Goal: Task Accomplishment & Management: Manage account settings

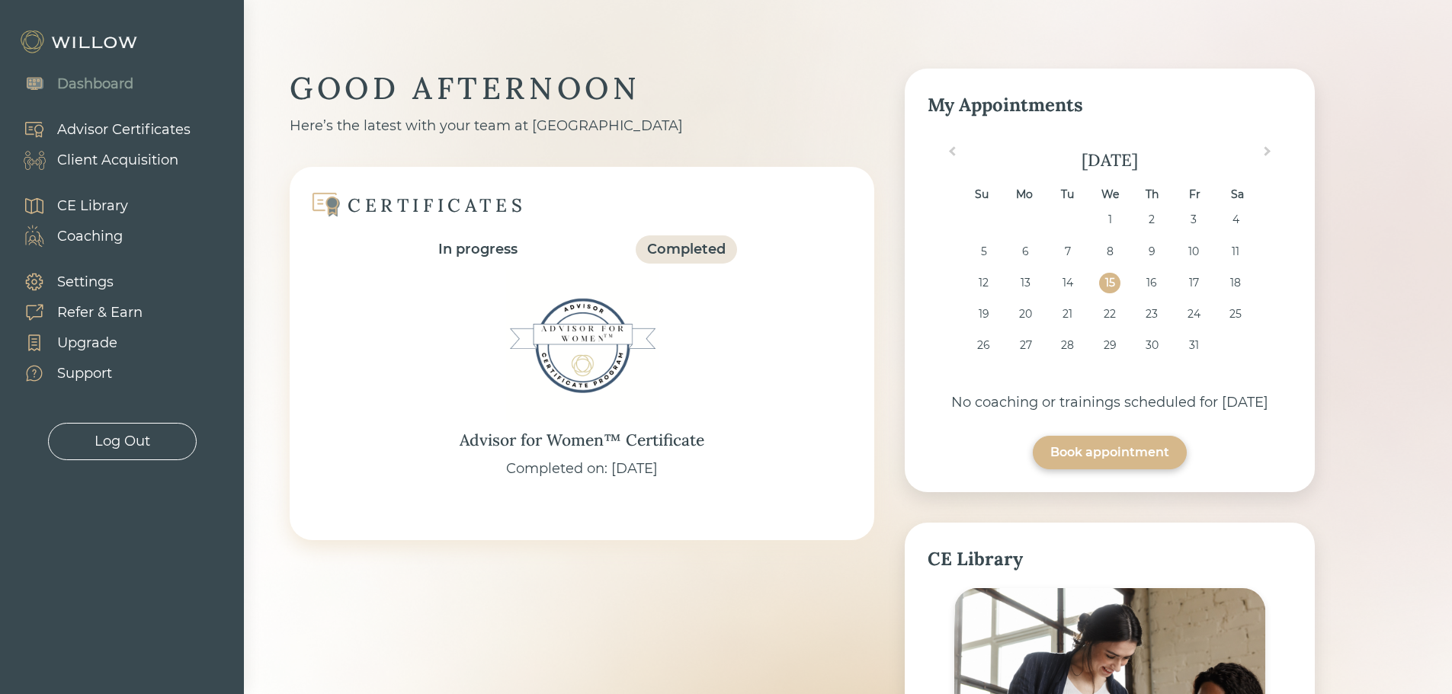
click at [153, 160] on div "Client Acquisition" at bounding box center [117, 160] width 121 height 21
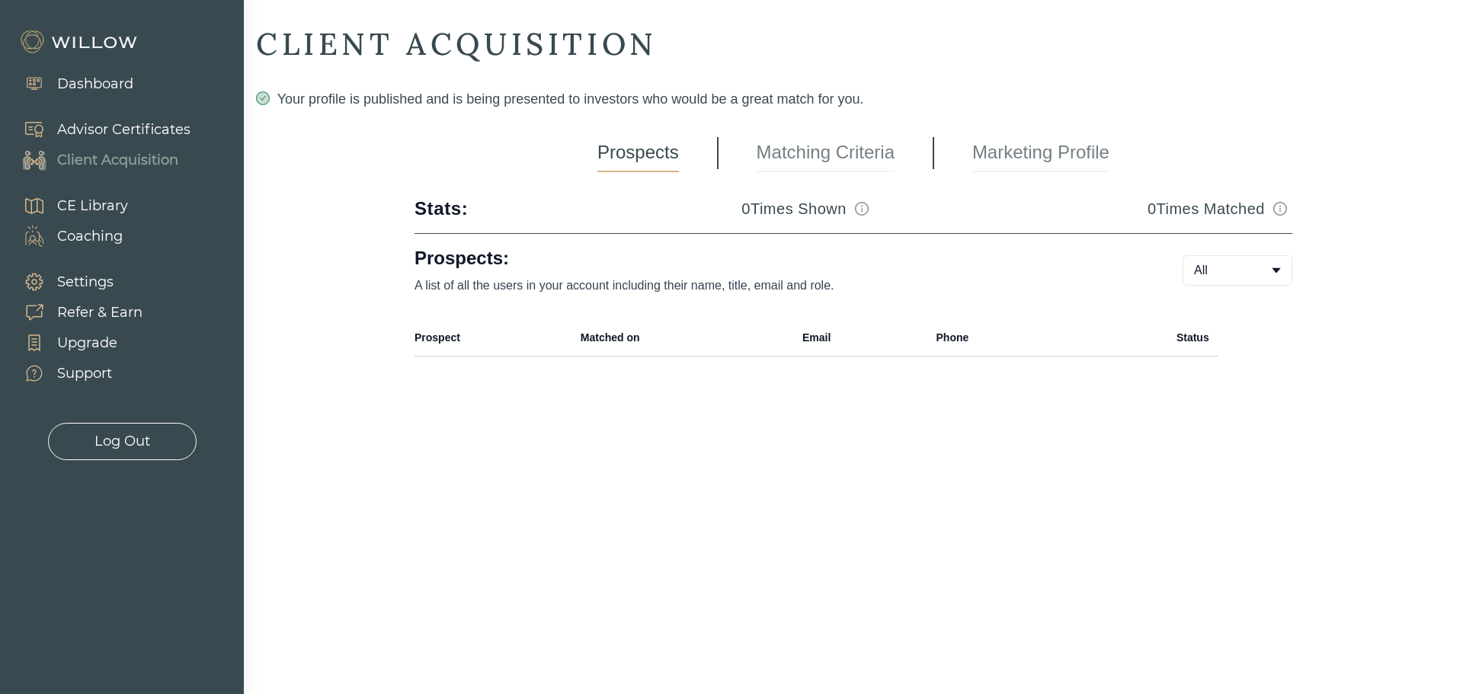
click at [1010, 152] on link "Marketing Profile" at bounding box center [1041, 153] width 137 height 38
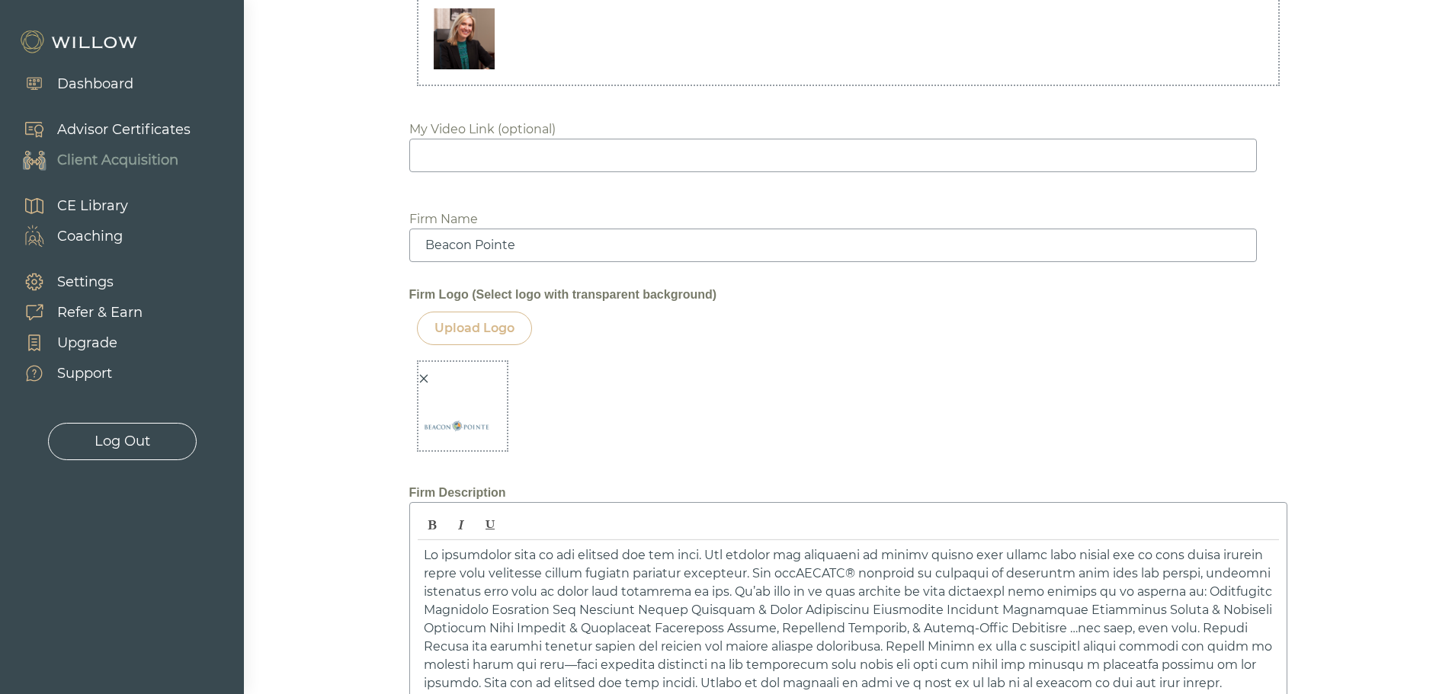
scroll to position [1524, 0]
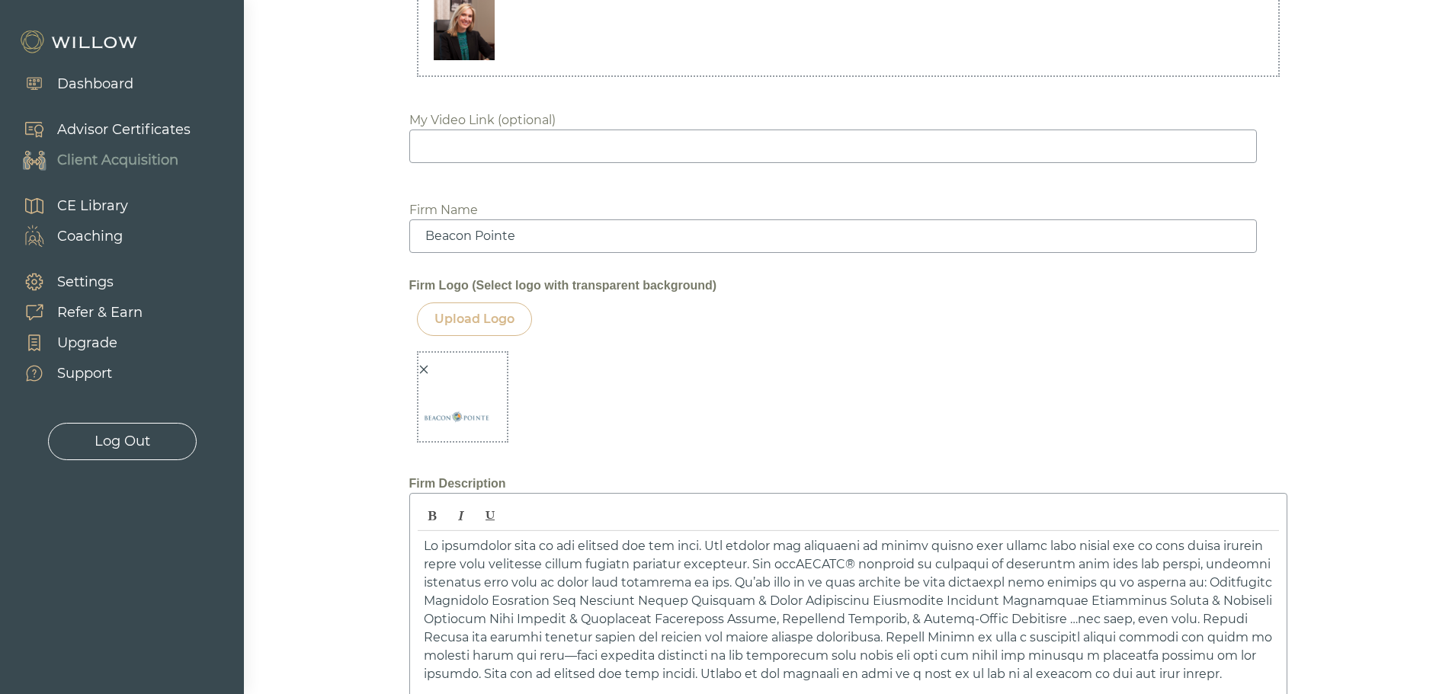
click at [471, 401] on img at bounding box center [456, 417] width 76 height 76
click at [480, 434] on img at bounding box center [456, 417] width 76 height 76
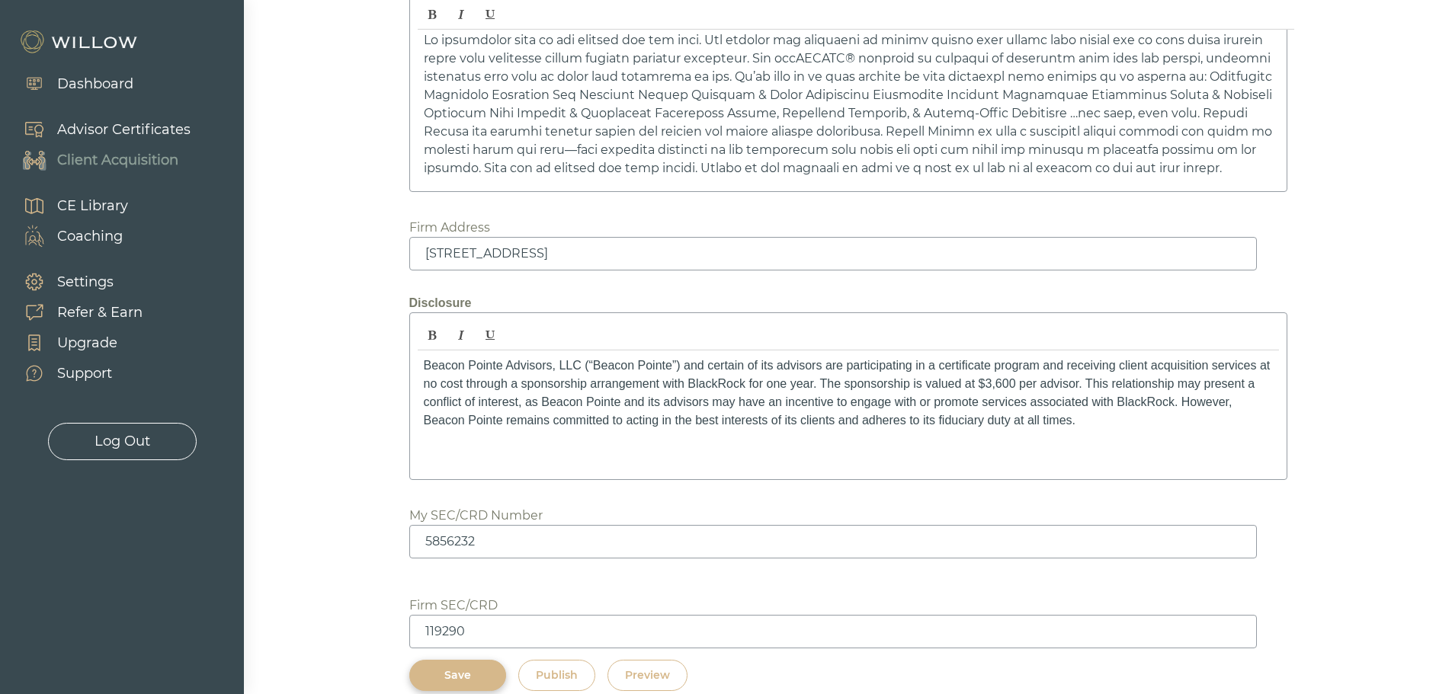
scroll to position [2052, 0]
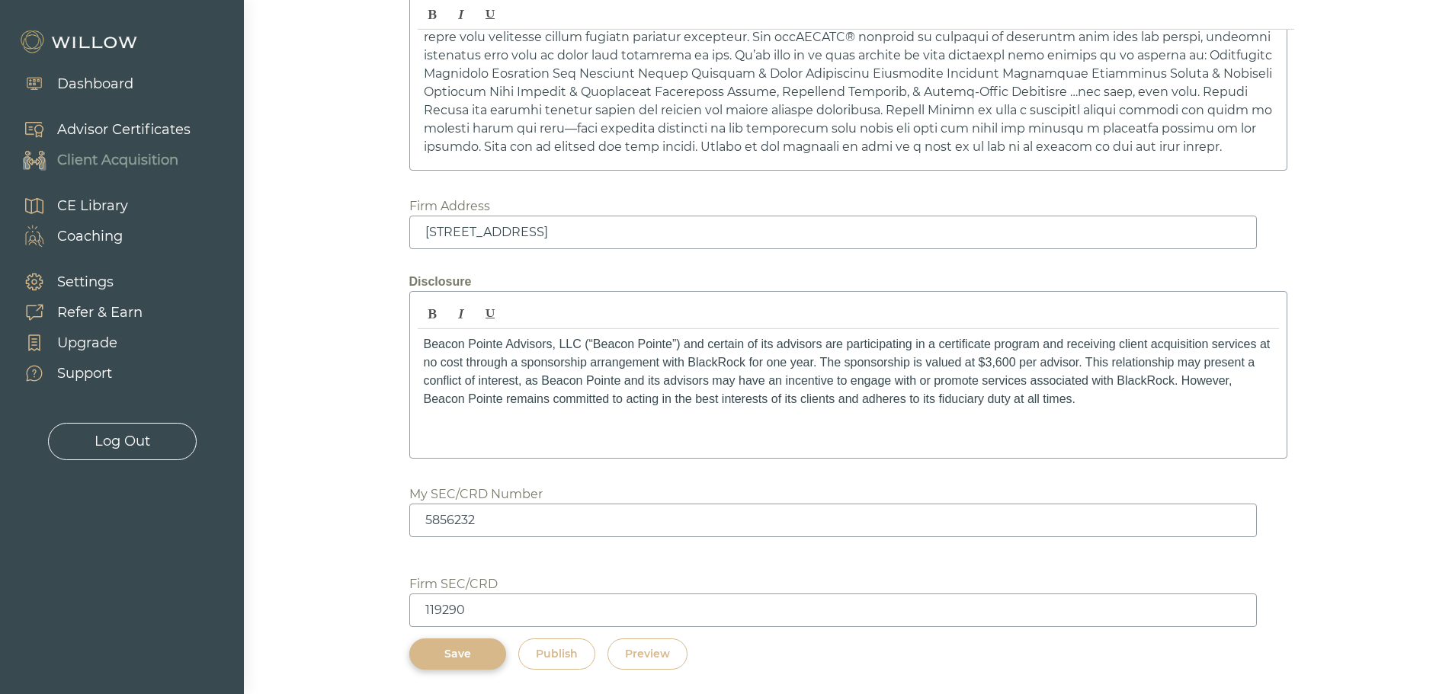
click at [664, 660] on div "Preview" at bounding box center [647, 654] width 45 height 16
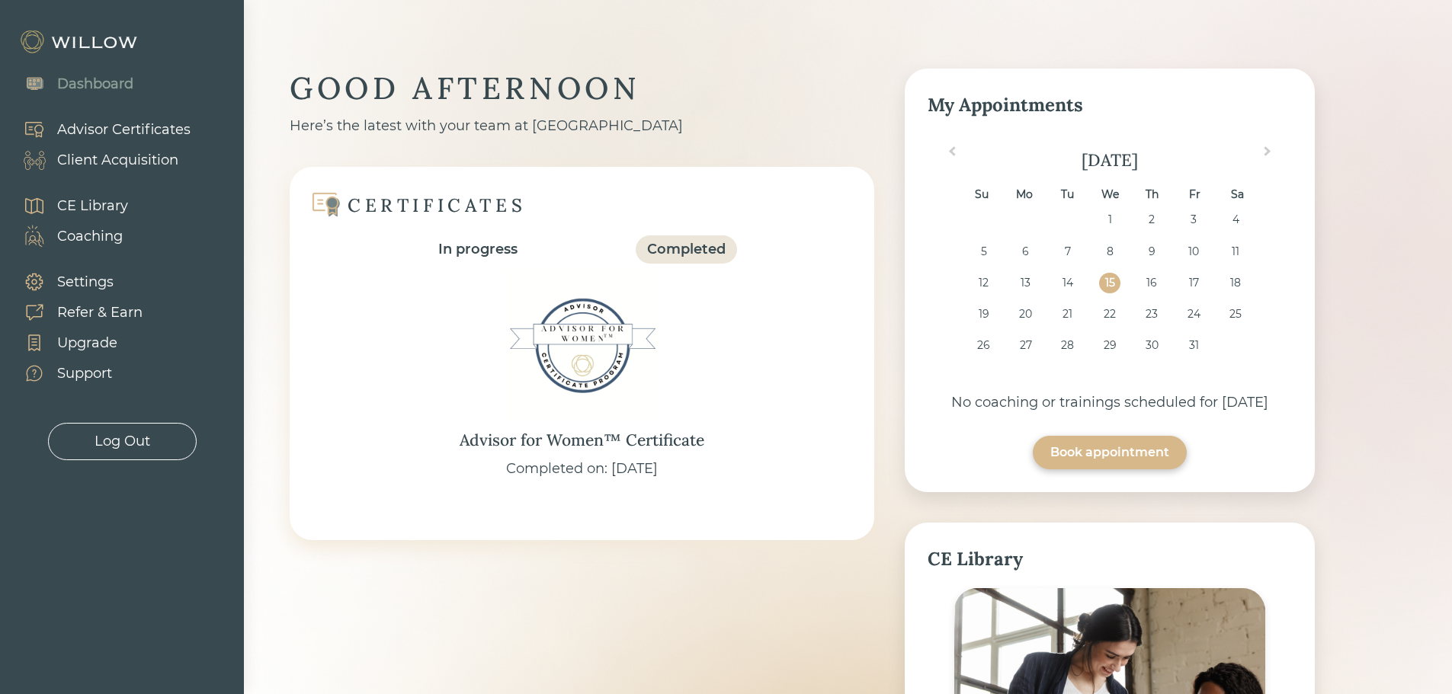
click at [125, 158] on div "Client Acquisition" at bounding box center [117, 160] width 121 height 21
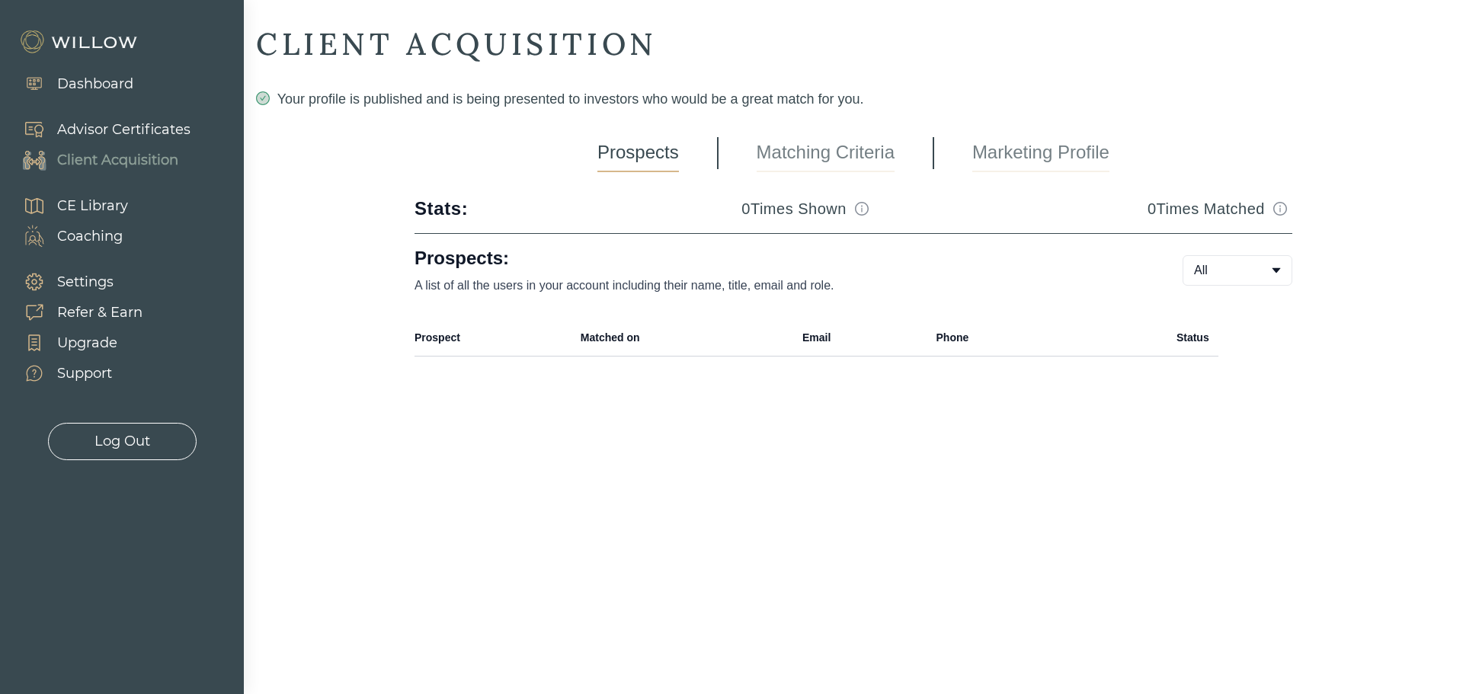
click at [1069, 141] on link "Marketing Profile" at bounding box center [1041, 153] width 137 height 38
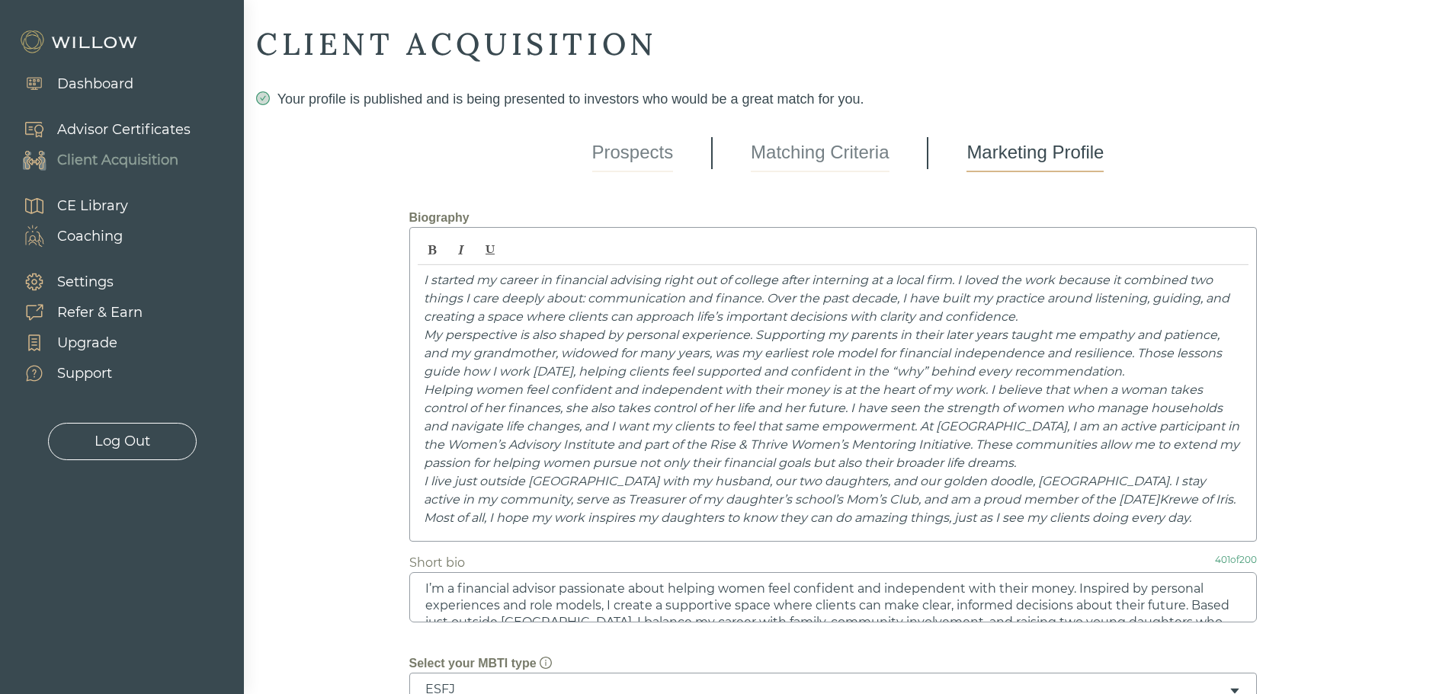
click at [818, 158] on link "Matching Criteria" at bounding box center [820, 153] width 138 height 38
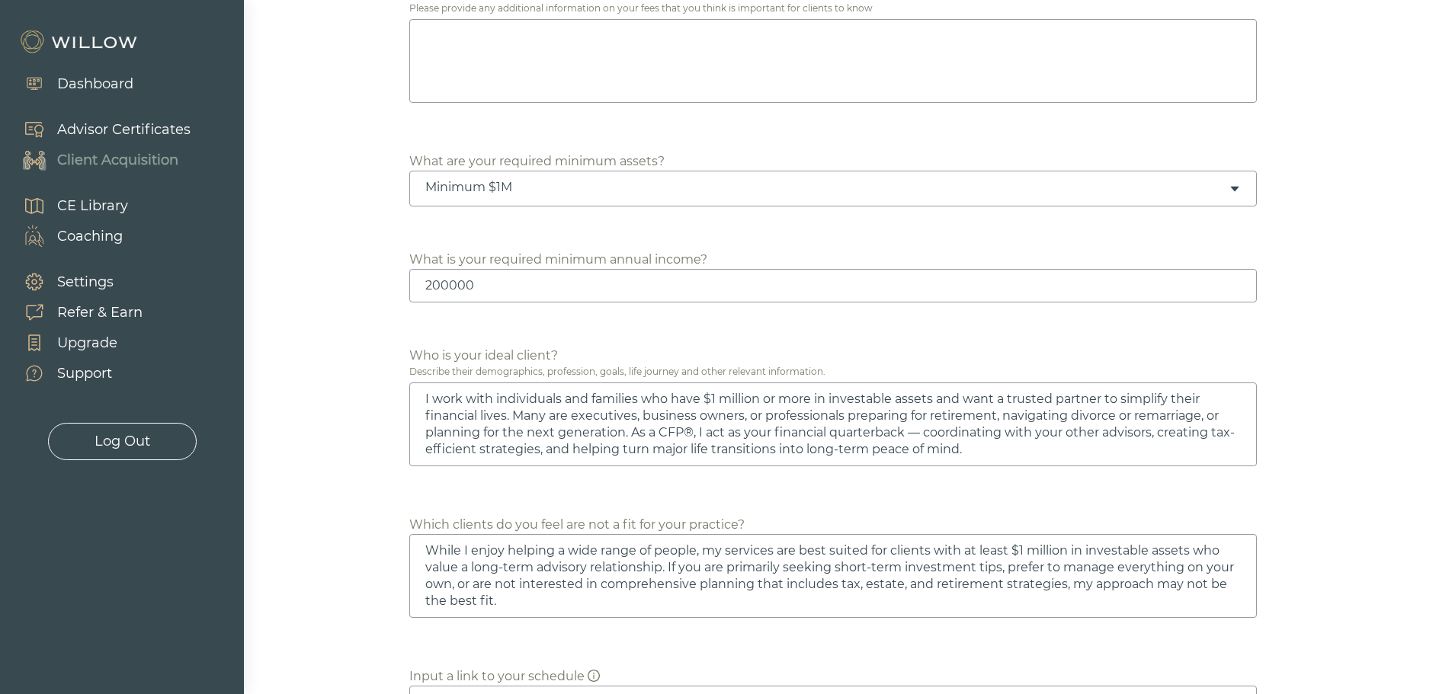
scroll to position [867, 0]
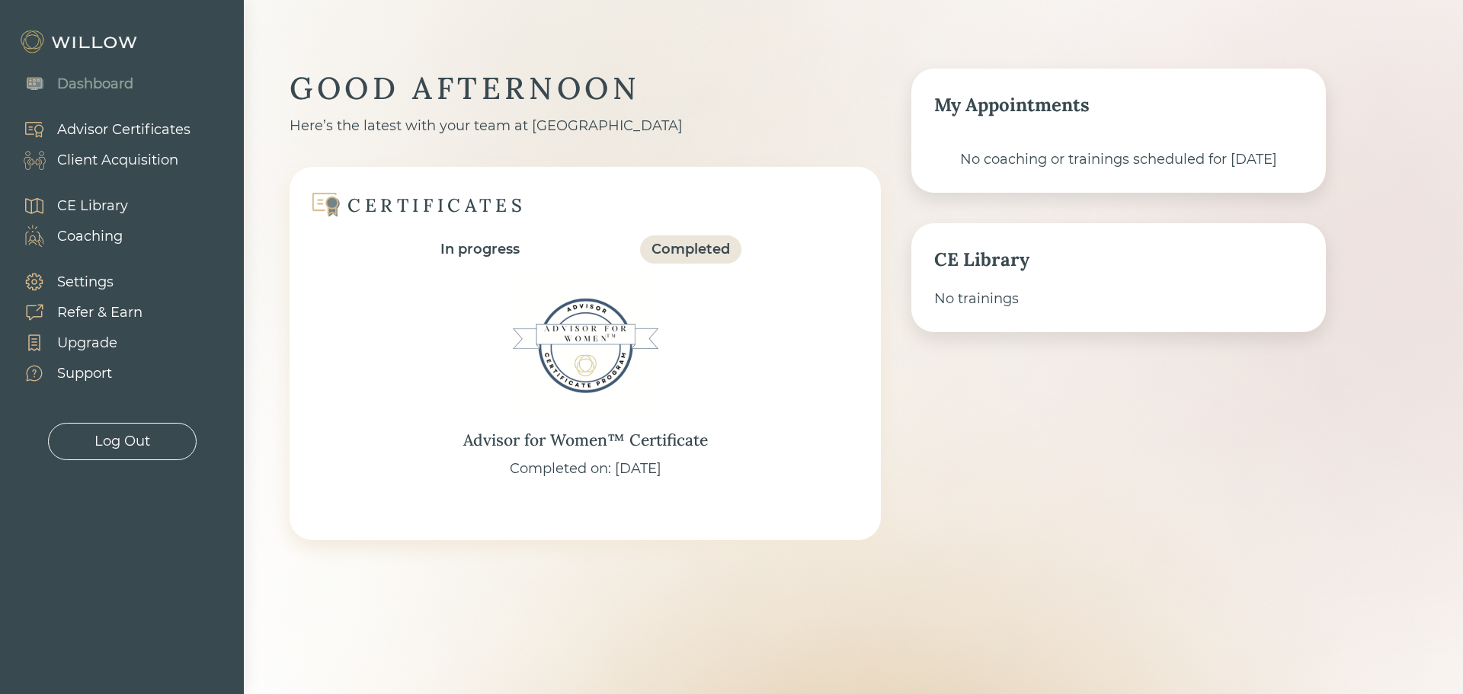
click at [103, 162] on div "Client Acquisition" at bounding box center [117, 160] width 121 height 21
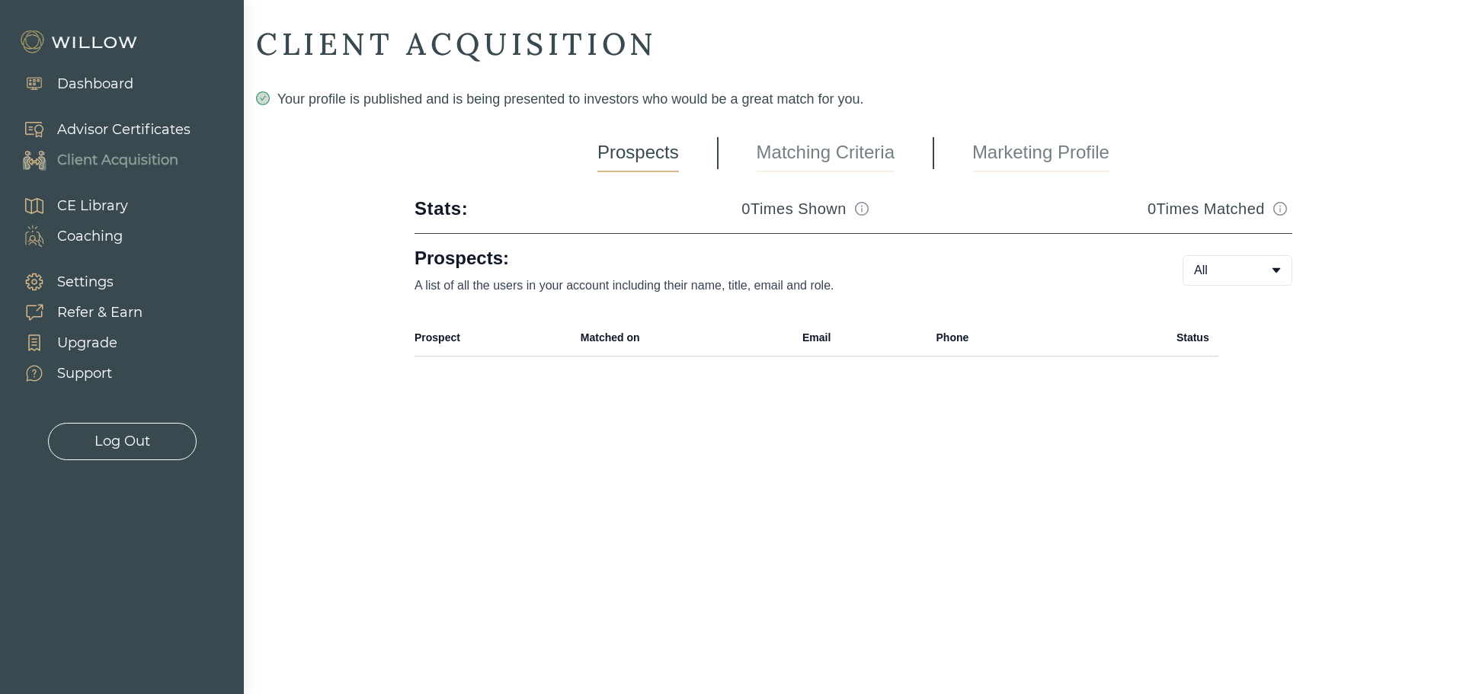
click at [1025, 162] on link "Marketing Profile" at bounding box center [1041, 153] width 137 height 38
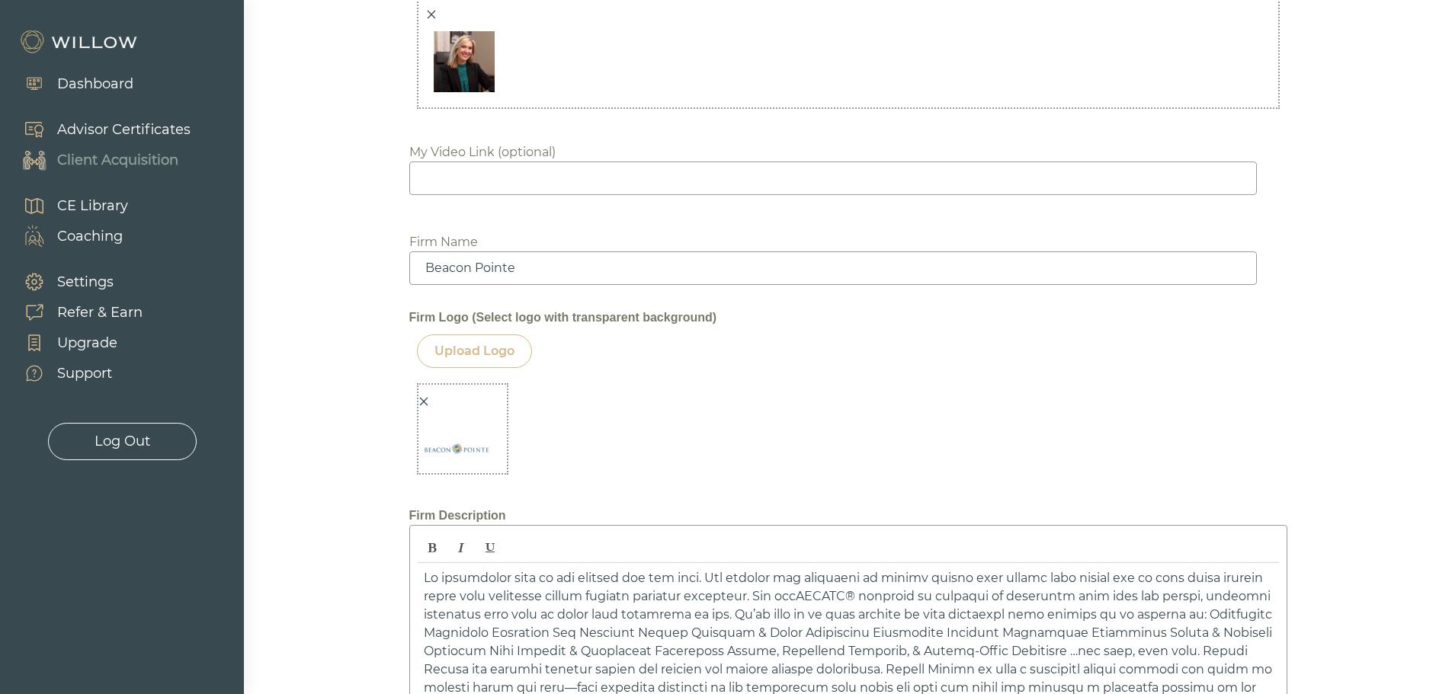
scroll to position [1524, 0]
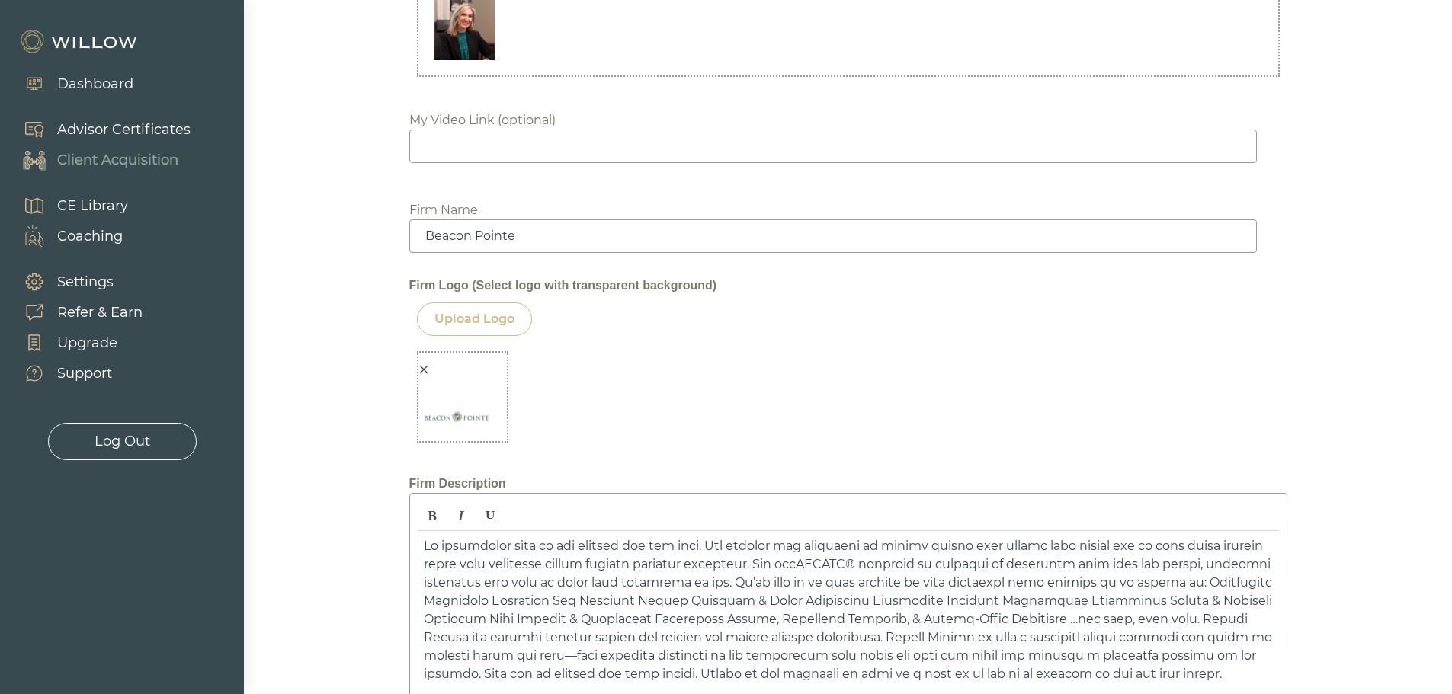
click at [501, 323] on div "Upload Logo" at bounding box center [474, 319] width 80 height 18
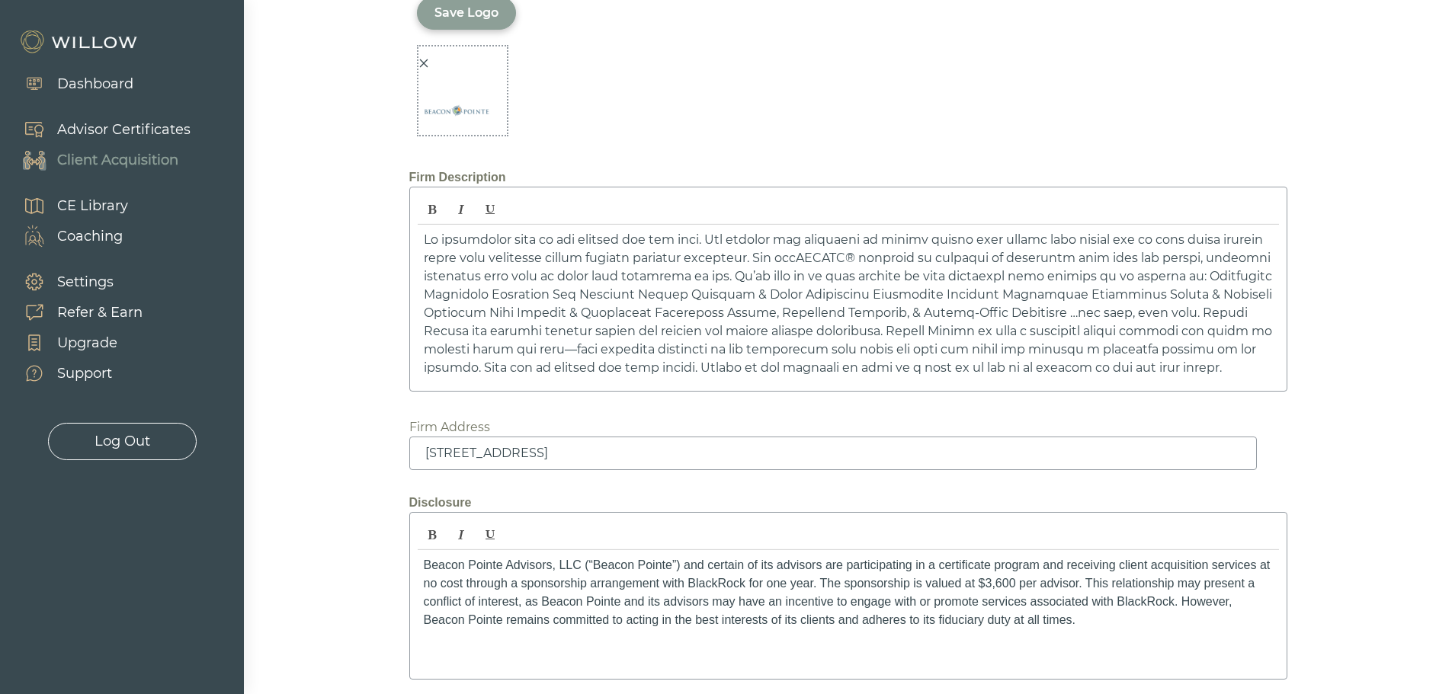
scroll to position [2584, 0]
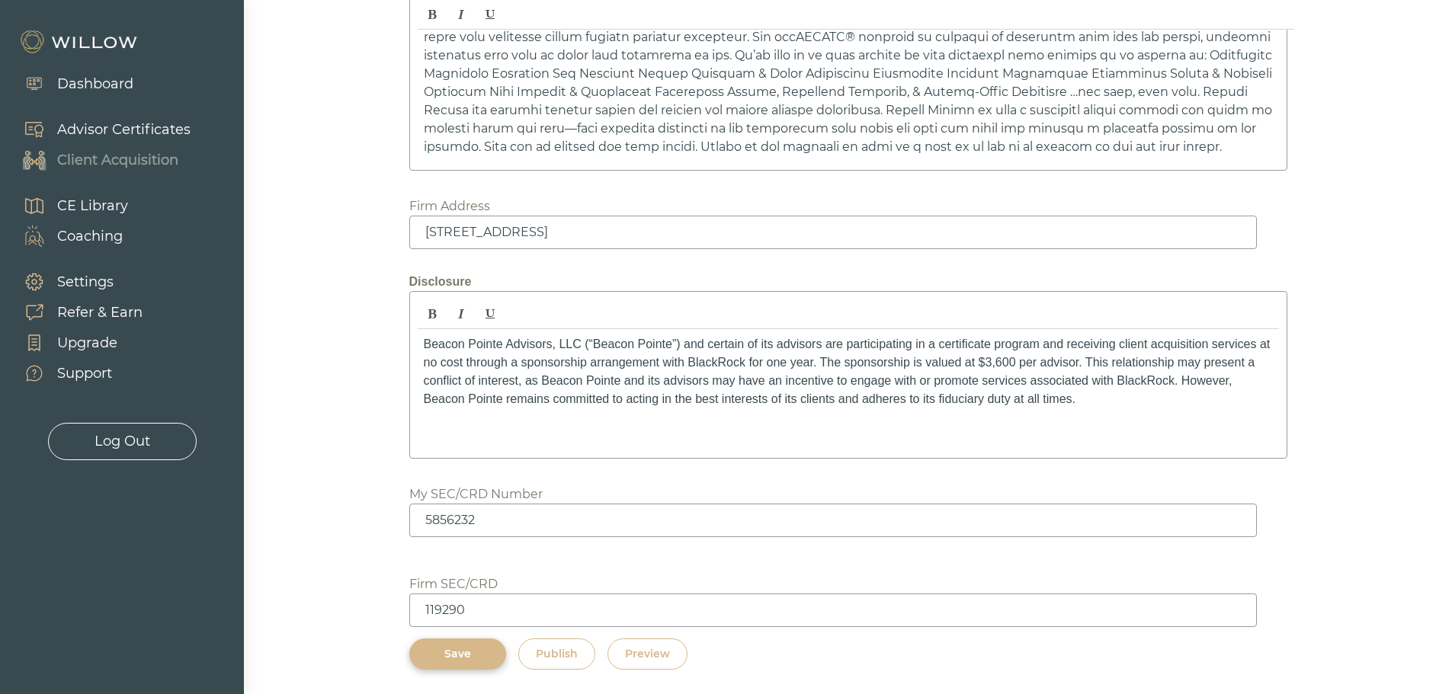
click at [670, 662] on div "Preview" at bounding box center [647, 654] width 45 height 16
